Goal: Task Accomplishment & Management: Manage account settings

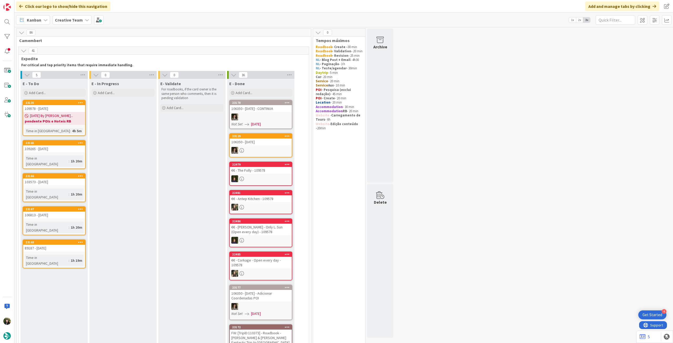
drag, startPoint x: 75, startPoint y: 19, endPoint x: 75, endPoint y: 25, distance: 6.0
click at [75, 19] on b "Creative Team" at bounding box center [69, 19] width 28 height 5
click at [92, 77] on h4 "Creative Team - Análise" at bounding box center [95, 75] width 72 height 5
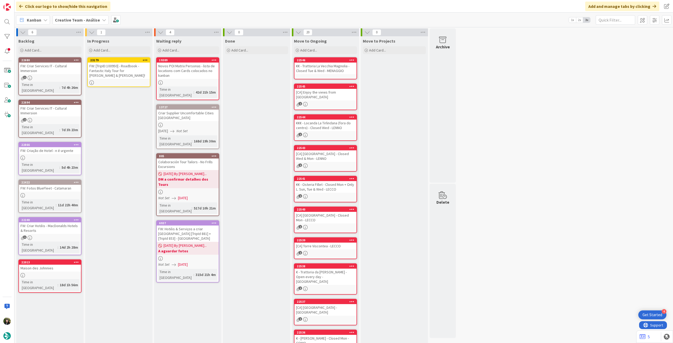
click at [113, 66] on div "FW: [TripID:100950] - Roadbook - Fantastic Italy Tour for [PERSON_NAME] & [PERS…" at bounding box center [119, 71] width 62 height 16
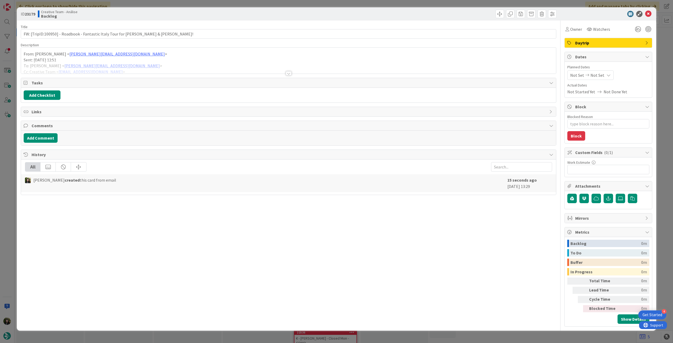
click at [176, 67] on div at bounding box center [288, 66] width 535 height 13
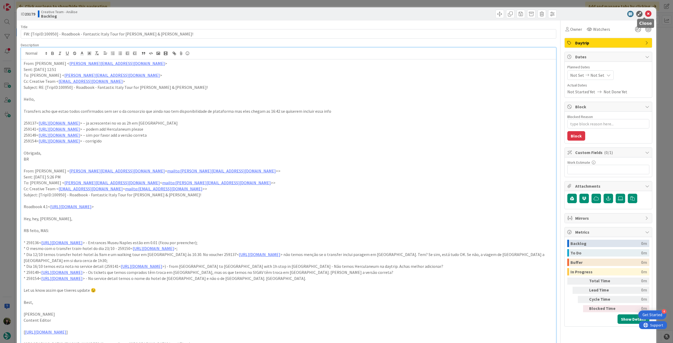
click at [645, 14] on icon at bounding box center [648, 14] width 6 height 6
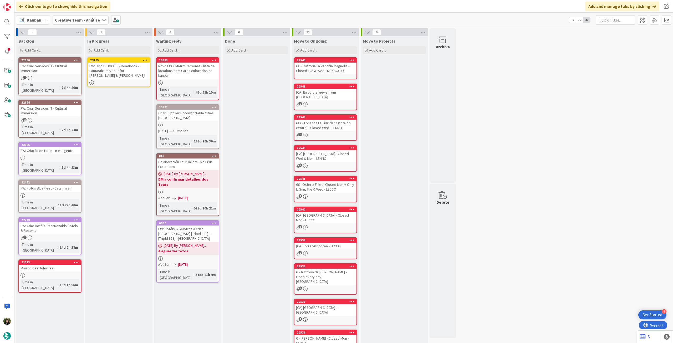
click at [145, 60] on icon at bounding box center [145, 60] width 5 height 4
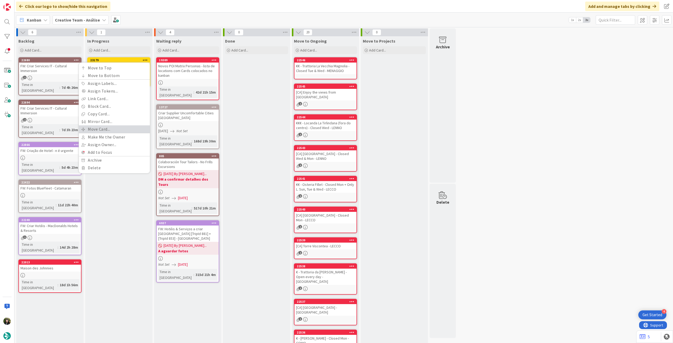
click at [117, 131] on link "Move Card..." at bounding box center [114, 129] width 71 height 8
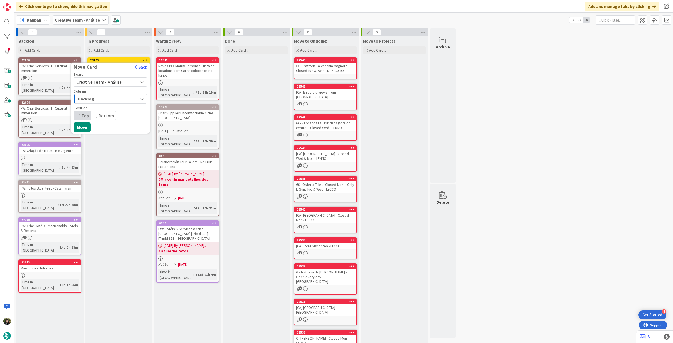
click at [108, 82] on span "Creative Team - Análise" at bounding box center [99, 81] width 45 height 5
click at [102, 106] on span "Creative Team" at bounding box center [113, 107] width 61 height 8
click at [101, 115] on span "Daytrip" at bounding box center [110, 115] width 50 height 7
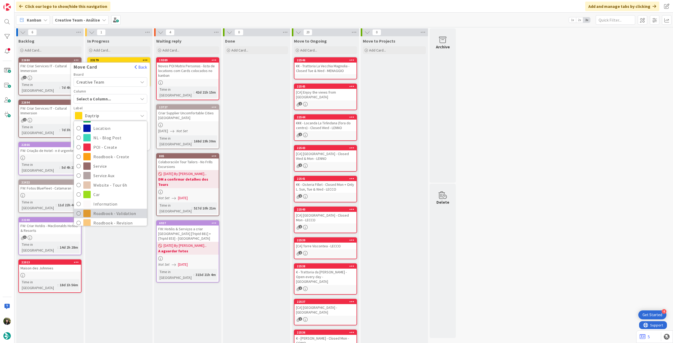
scroll to position [70, 0]
click at [109, 197] on span "Roadbook - Revision" at bounding box center [118, 200] width 51 height 8
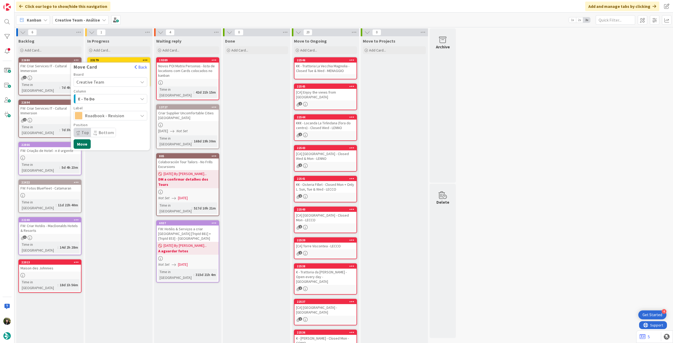
click at [85, 141] on button "Move" at bounding box center [82, 143] width 17 height 9
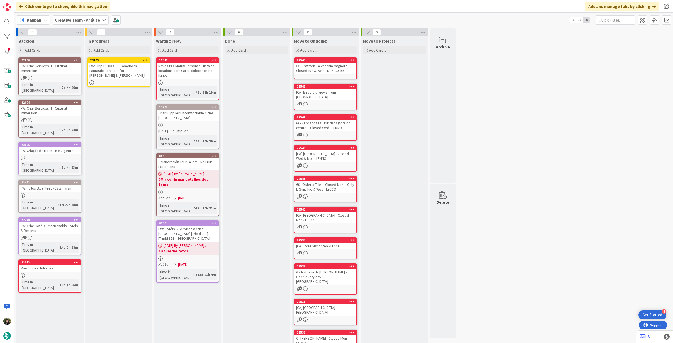
click at [76, 20] on b "Creative Team - Análise" at bounding box center [77, 19] width 45 height 5
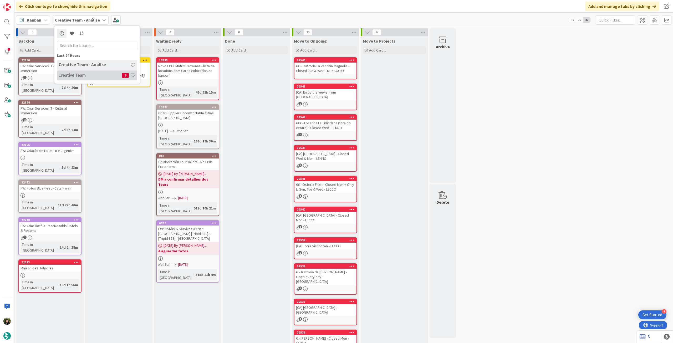
click at [78, 76] on h4 "Creative Team" at bounding box center [90, 75] width 63 height 5
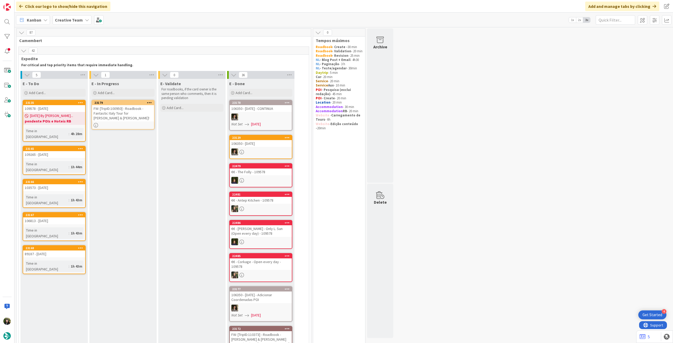
click at [123, 114] on div "FW: [TripID:100950] - Roadbook - Fantastic Italy Tour for [PERSON_NAME] & [PERS…" at bounding box center [123, 113] width 62 height 16
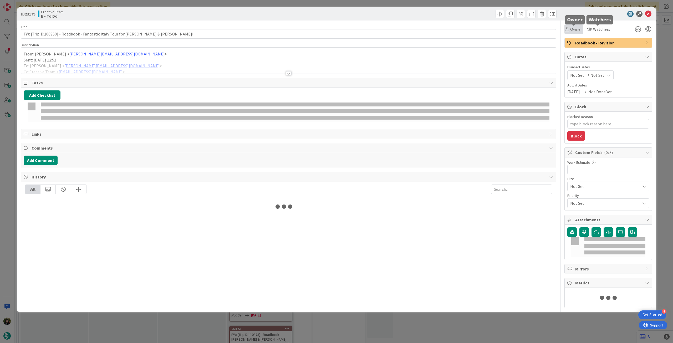
click at [575, 30] on span "Owner" at bounding box center [576, 29] width 12 height 6
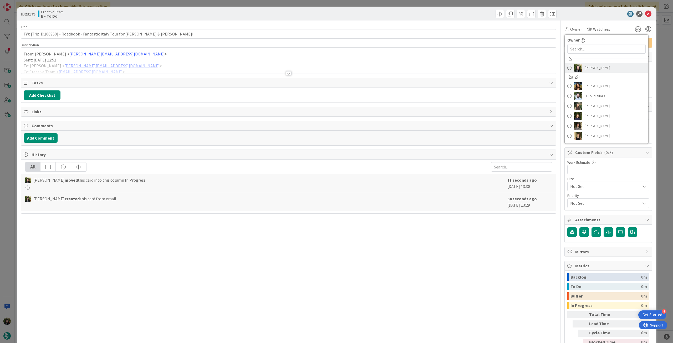
click at [585, 65] on span "[PERSON_NAME]" at bounding box center [598, 68] width 26 height 8
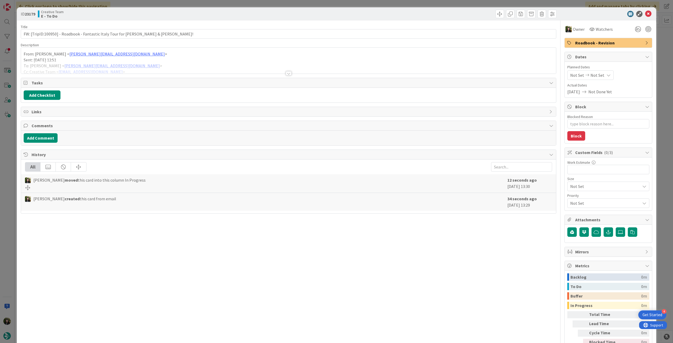
click at [225, 64] on div at bounding box center [288, 66] width 535 height 13
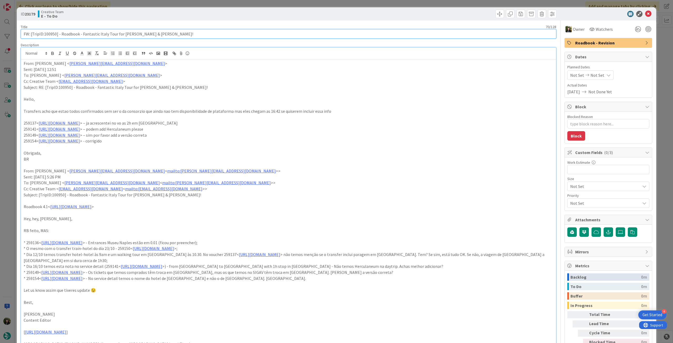
drag, startPoint x: 44, startPoint y: 35, endPoint x: 55, endPoint y: 35, distance: 11.1
click at [55, 35] on input "FW: [TripID:100950] - Roadbook - Fantastic Italy Tour for [PERSON_NAME] & [PERS…" at bounding box center [289, 33] width 536 height 9
type textarea "x"
